Goal: Task Accomplishment & Management: Manage account settings

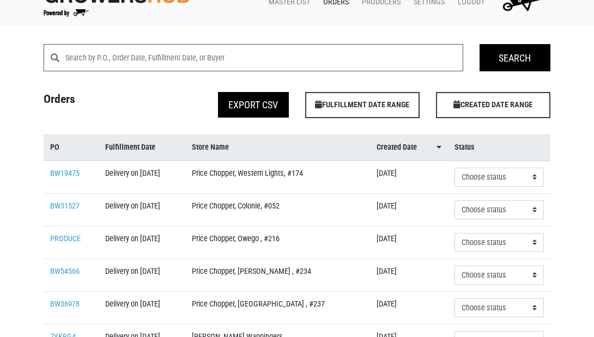
scroll to position [5, 0]
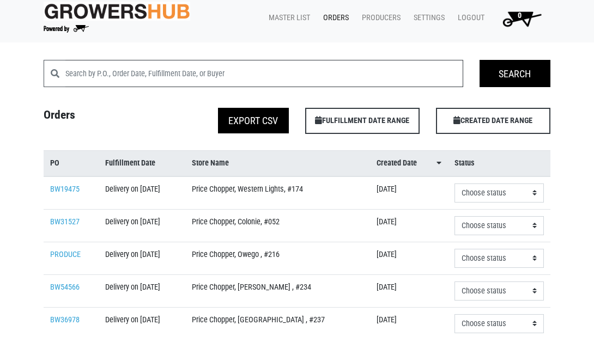
click at [152, 72] on input "search" at bounding box center [264, 73] width 398 height 27
type input "h"
type input "warehouse"
click input "Search" at bounding box center [0, 0] width 0 height 0
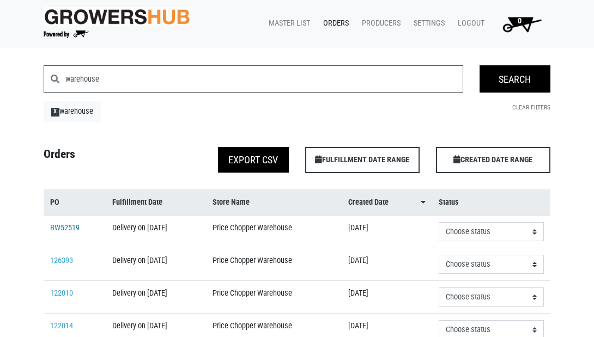
click at [60, 233] on link "BW52519" at bounding box center [64, 228] width 29 height 9
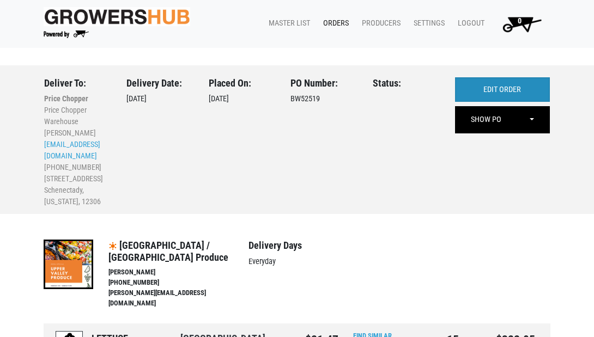
click at [484, 92] on link "EDIT ORDER" at bounding box center [502, 89] width 95 height 25
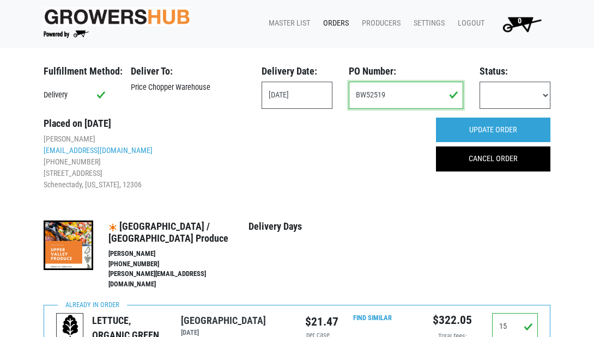
click at [425, 96] on input "BW52519" at bounding box center [406, 95] width 114 height 27
type input "B"
type input "126396"
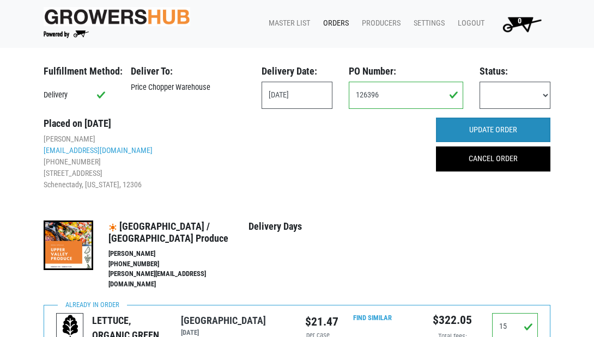
click at [484, 128] on input "UPDATE ORDER" at bounding box center [493, 130] width 114 height 25
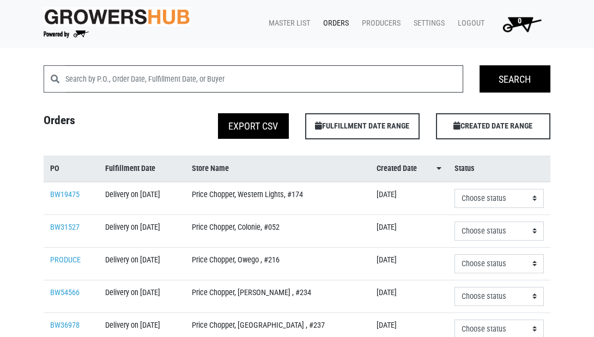
click at [353, 83] on input "search" at bounding box center [264, 78] width 398 height 27
type input "ware"
click input "Search" at bounding box center [0, 0] width 0 height 0
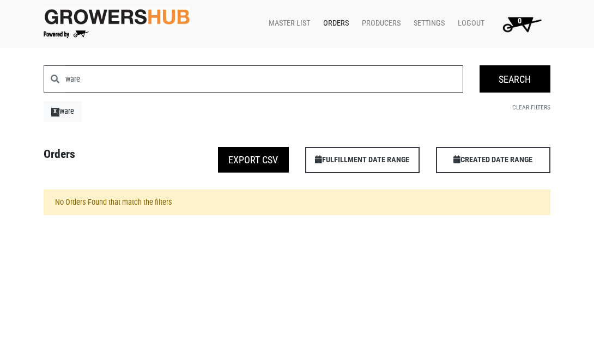
click at [190, 83] on input "ware" at bounding box center [264, 78] width 398 height 27
type input "warehouse"
click at [525, 80] on input "Search" at bounding box center [515, 78] width 71 height 27
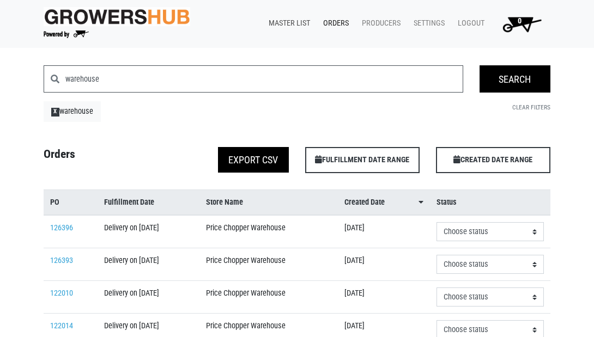
click at [291, 24] on link "Master List" at bounding box center [287, 23] width 55 height 21
